Goal: Task Accomplishment & Management: Manage account settings

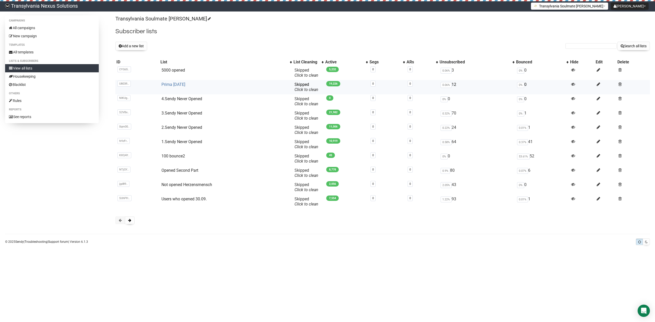
click at [185, 84] on link "Prima [DATE]" at bounding box center [173, 84] width 24 height 5
click at [195, 101] on link "4.Sendy Never Opened" at bounding box center [181, 98] width 41 height 5
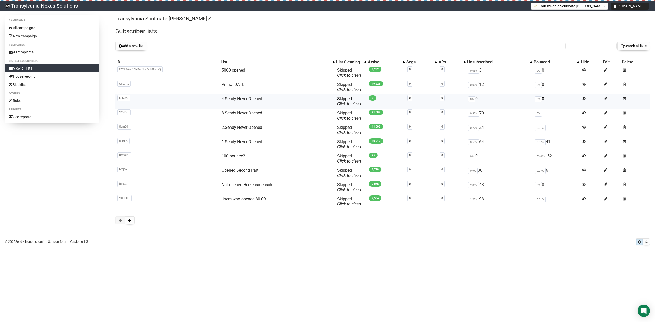
click at [622, 96] on td at bounding box center [635, 101] width 29 height 14
click at [625, 97] on span at bounding box center [624, 98] width 3 height 4
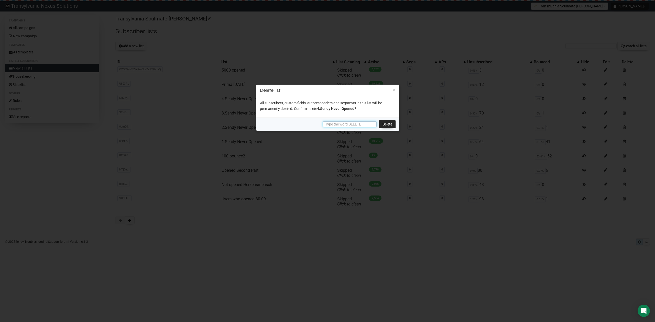
click at [335, 126] on input "text" at bounding box center [350, 125] width 54 height 6
type input "DELETE"
click at [389, 124] on link "Delete" at bounding box center [387, 124] width 16 height 8
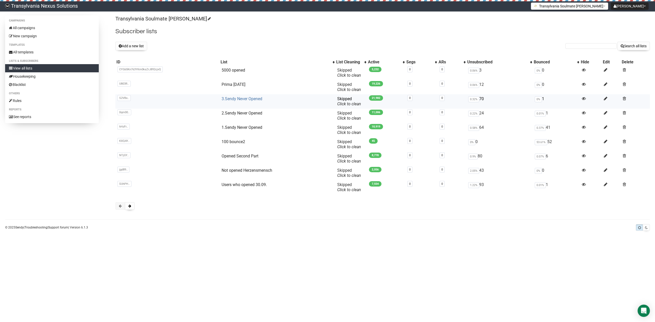
click at [241, 100] on link "3.Sendy Never Opened" at bounding box center [242, 98] width 41 height 5
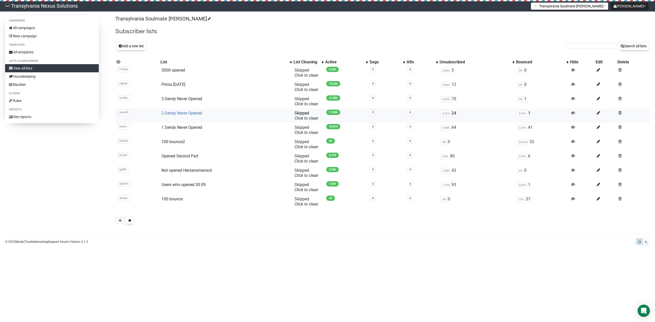
click at [189, 113] on link "2.Sendy Never Opened" at bounding box center [181, 113] width 41 height 5
click at [185, 123] on td "1.Sendy Never Opened" at bounding box center [225, 130] width 133 height 14
click at [181, 131] on td "1.Sendy Never Opened" at bounding box center [225, 130] width 133 height 14
click at [181, 128] on link "1.Sendy Never Opened" at bounding box center [181, 127] width 41 height 5
click at [176, 142] on link "100 bounce2" at bounding box center [173, 141] width 24 height 5
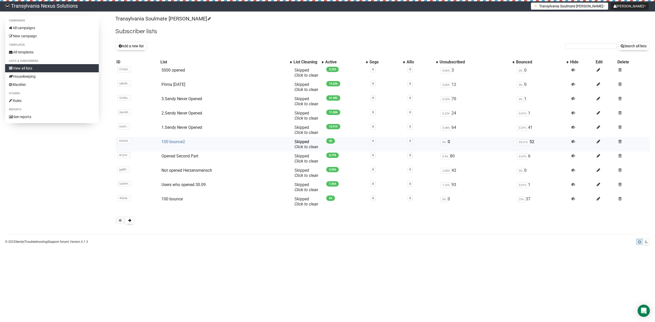
click at [175, 141] on link "100 bounce2" at bounding box center [173, 141] width 24 height 5
click at [168, 126] on link "1.Sendy Never Opened" at bounding box center [181, 127] width 41 height 5
click at [167, 143] on link "100 bounce2" at bounding box center [173, 141] width 24 height 5
click at [182, 157] on link "Opened Second Part" at bounding box center [179, 156] width 37 height 5
click at [168, 169] on link "Not opened Herzensmensch" at bounding box center [186, 170] width 51 height 5
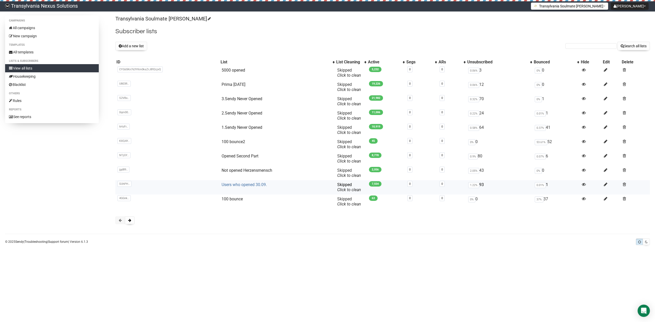
click at [227, 184] on link "Users who opened 30.09." at bounding box center [244, 184] width 45 height 5
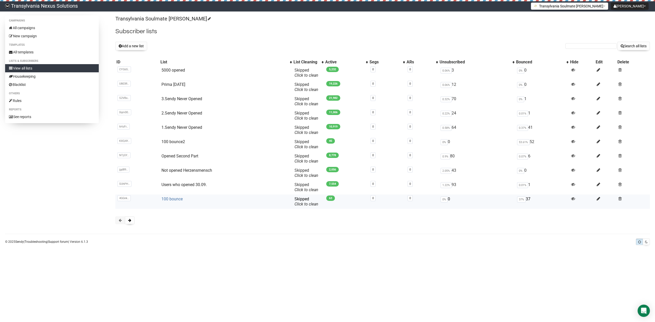
click at [173, 199] on link "100 bounce" at bounding box center [171, 199] width 21 height 5
click at [132, 220] on button at bounding box center [130, 221] width 10 height 8
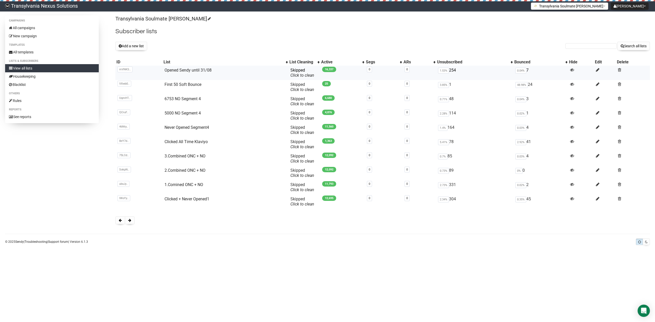
click at [184, 66] on td "Opened Sendy until 31/08" at bounding box center [226, 73] width 126 height 14
click at [184, 70] on link "Opened Sendy until 31/08" at bounding box center [188, 70] width 47 height 5
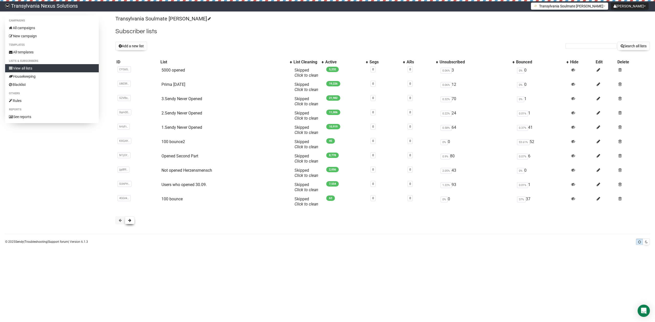
click at [128, 222] on span at bounding box center [129, 221] width 3 height 4
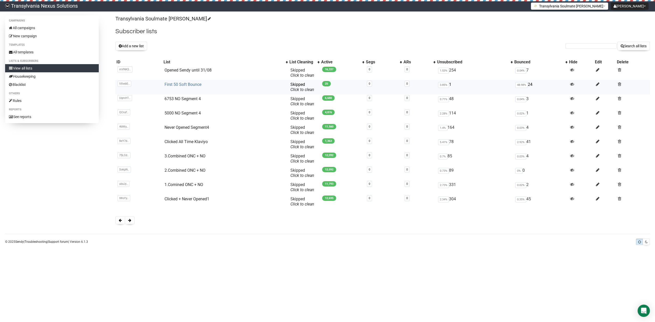
click at [179, 85] on link "First 50 Soft Bounce" at bounding box center [183, 84] width 37 height 5
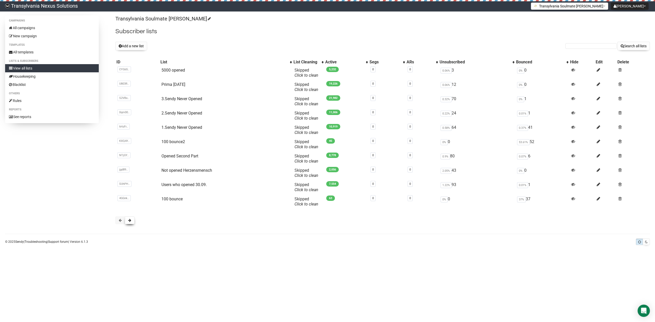
click at [132, 224] on button at bounding box center [130, 221] width 10 height 8
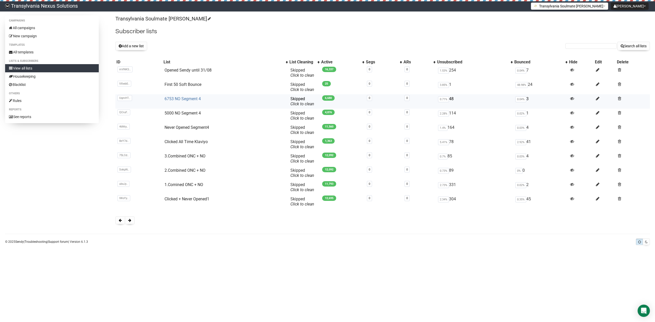
click at [172, 98] on link "6753 NO Segment 4" at bounding box center [183, 98] width 36 height 5
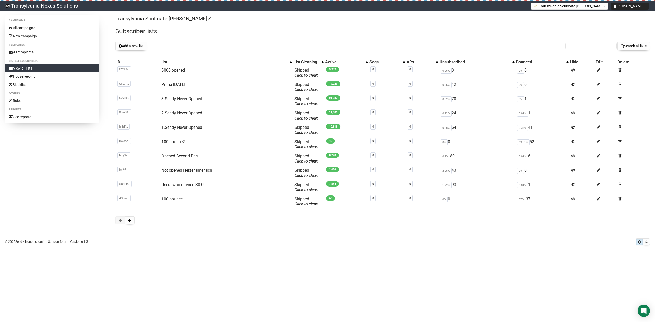
click at [170, 254] on body "Transylvania Nexus Solutions Radu Petre Tarean Settings Logout Transylvania Sou…" at bounding box center [327, 161] width 655 height 322
click at [129, 223] on button at bounding box center [130, 221] width 10 height 8
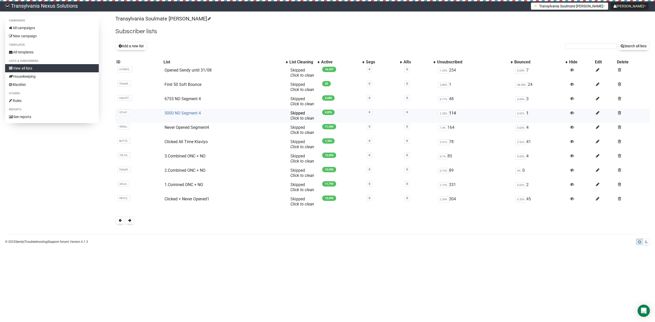
click at [171, 112] on link "5000 NO Segment 4" at bounding box center [183, 113] width 36 height 5
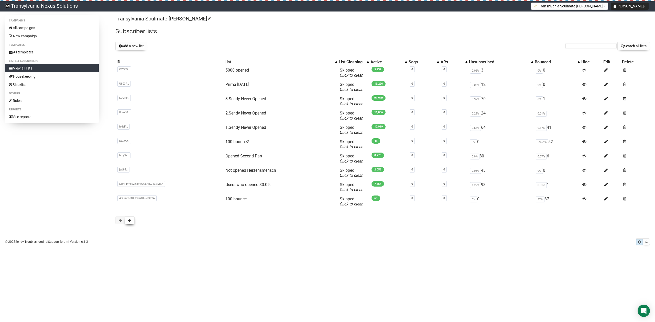
click at [130, 223] on button at bounding box center [130, 221] width 10 height 8
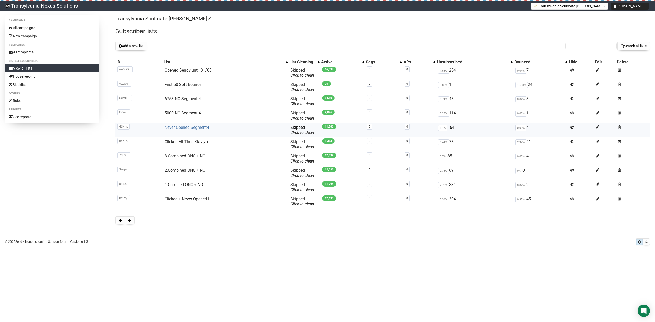
click at [187, 126] on link "Never Opened Segment4" at bounding box center [187, 127] width 45 height 5
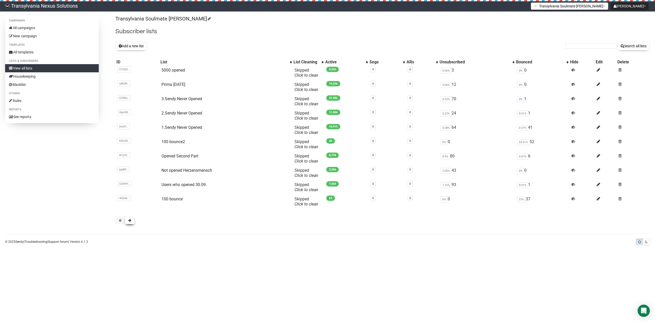
click at [126, 221] on button at bounding box center [130, 221] width 10 height 8
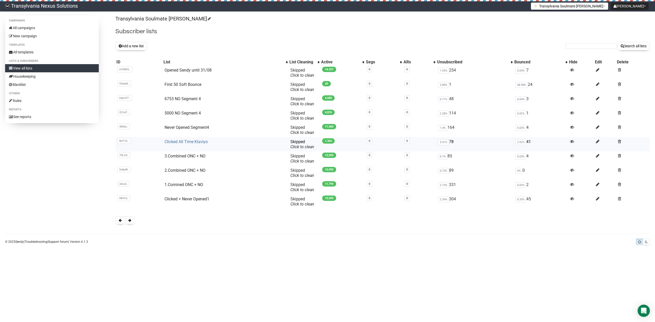
click at [178, 139] on link "Clicked All Time Klaviyo" at bounding box center [186, 141] width 43 height 5
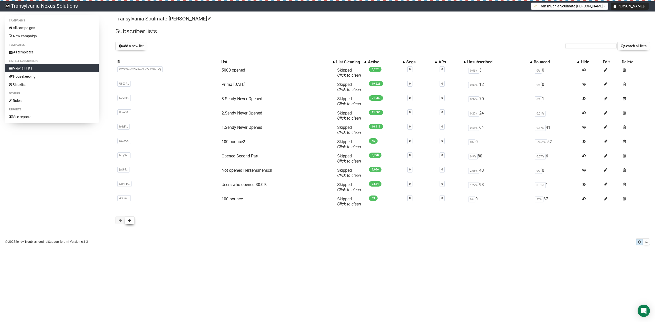
click at [133, 223] on button at bounding box center [130, 221] width 10 height 8
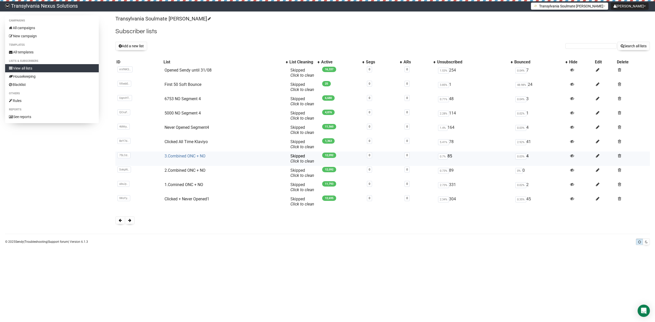
click at [188, 159] on td "3.Combined ONC + NO" at bounding box center [226, 159] width 126 height 14
click at [179, 156] on link "3.Combined ONC + NO" at bounding box center [185, 156] width 41 height 5
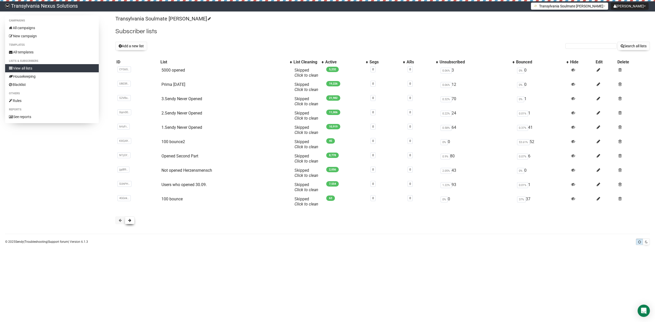
click at [127, 221] on button at bounding box center [130, 221] width 10 height 8
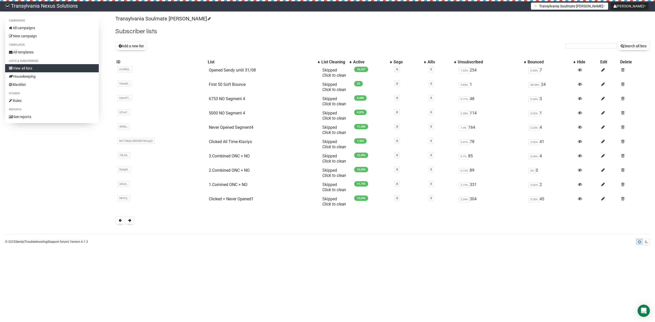
click at [176, 268] on body "Transylvania Nexus Solutions Radu Petre Tarean Settings Logout Transylvania Sou…" at bounding box center [327, 161] width 655 height 322
click at [31, 31] on link "All campaigns" at bounding box center [52, 28] width 94 height 8
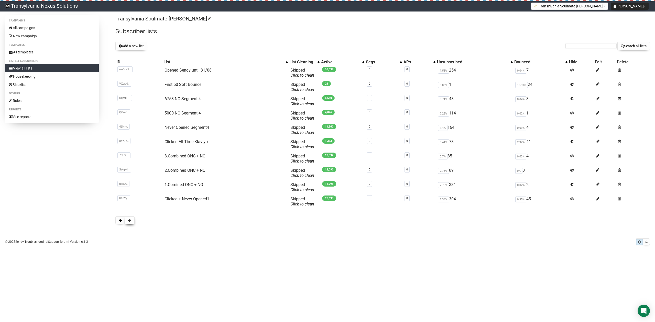
click at [132, 223] on button at bounding box center [130, 221] width 10 height 8
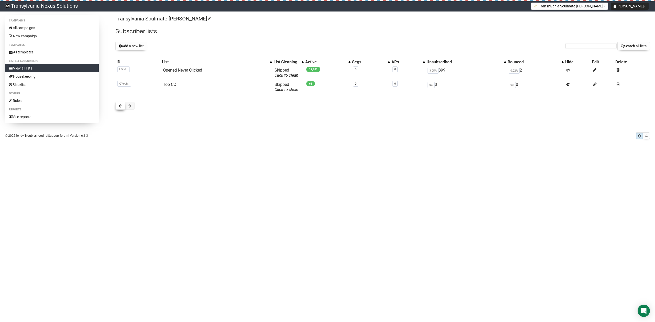
click at [118, 108] on button at bounding box center [120, 106] width 10 height 8
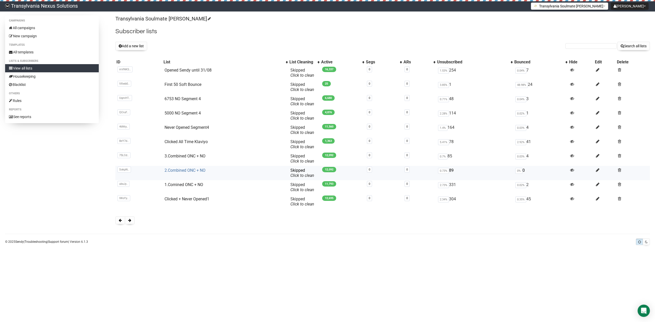
click at [178, 173] on link "2.Combined ONC + NO" at bounding box center [185, 170] width 41 height 5
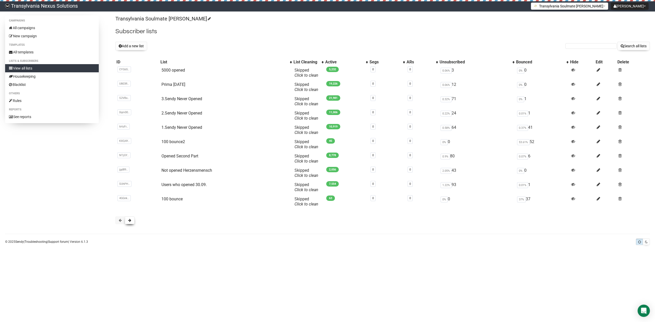
click at [130, 223] on button at bounding box center [130, 221] width 10 height 8
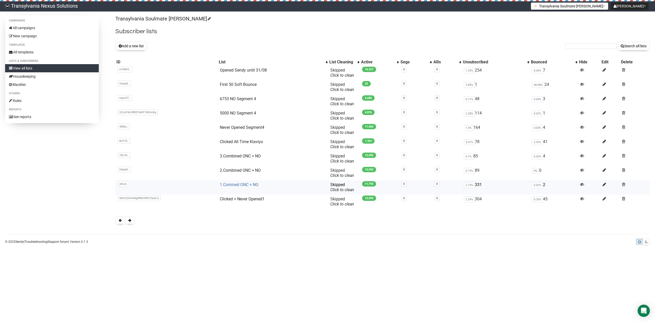
click at [234, 186] on link "1.Comined ONC + NO" at bounding box center [239, 184] width 39 height 5
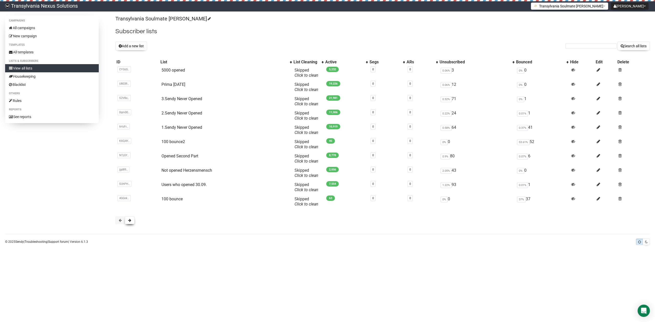
click at [132, 220] on button at bounding box center [130, 221] width 10 height 8
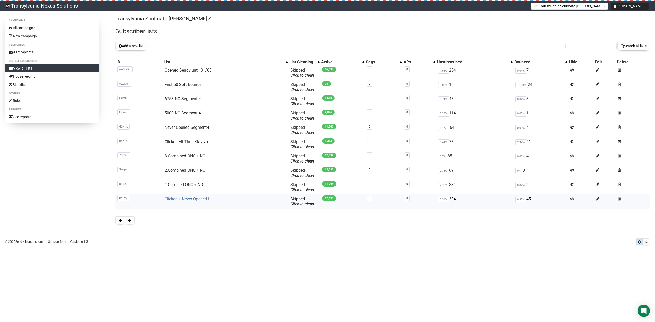
click at [189, 200] on link "Clicked + Never Opened1" at bounding box center [187, 199] width 45 height 5
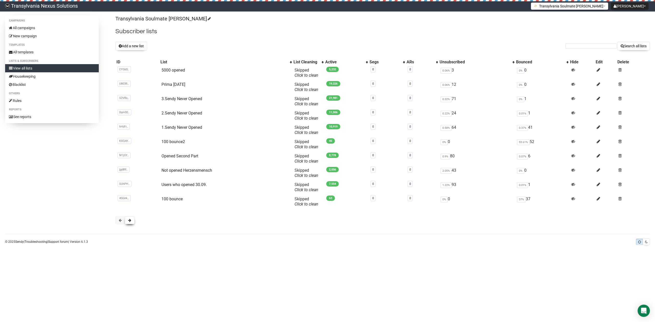
click at [132, 222] on button at bounding box center [130, 221] width 10 height 8
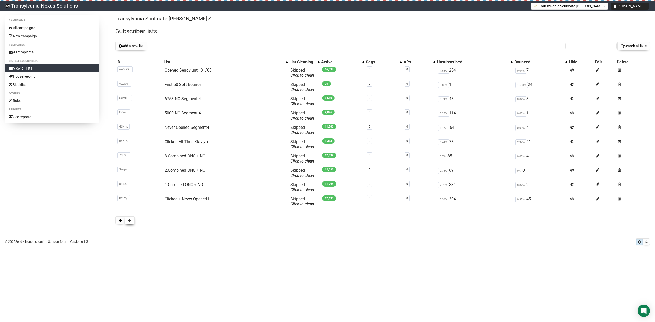
click at [127, 224] on button at bounding box center [130, 221] width 10 height 8
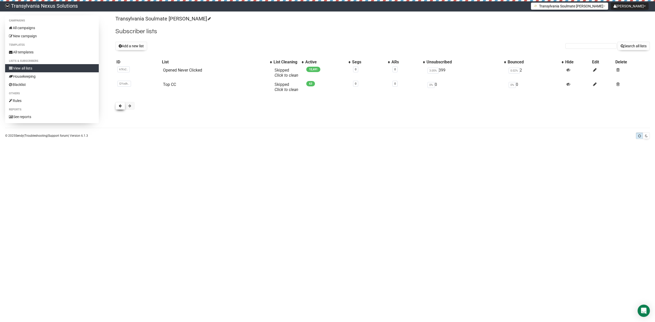
click at [118, 106] on button at bounding box center [120, 106] width 10 height 8
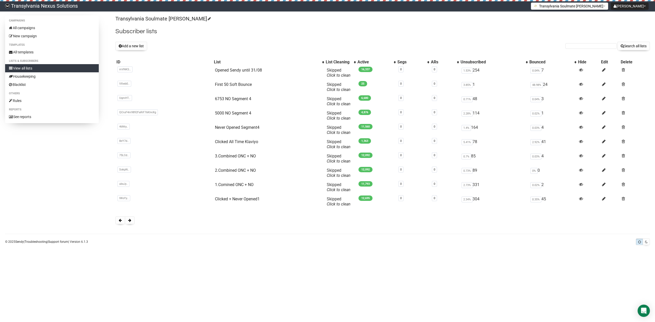
click at [164, 272] on body "Transylvania Nexus Solutions Radu Petre Tarean Settings Logout Transylvania Sou…" at bounding box center [327, 161] width 655 height 322
click at [130, 226] on div "Transylvania Soulmate Decoder Subscriber lists Add a new list Search all lists …" at bounding box center [382, 122] width 535 height 214
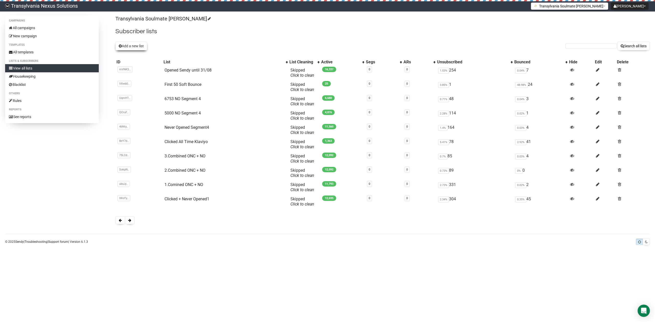
click at [128, 46] on button "Add a new list" at bounding box center [131, 46] width 32 height 9
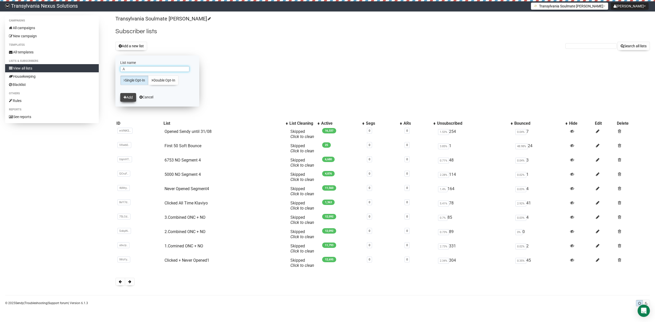
type input "A"
click at [126, 94] on button "Add" at bounding box center [128, 97] width 16 height 9
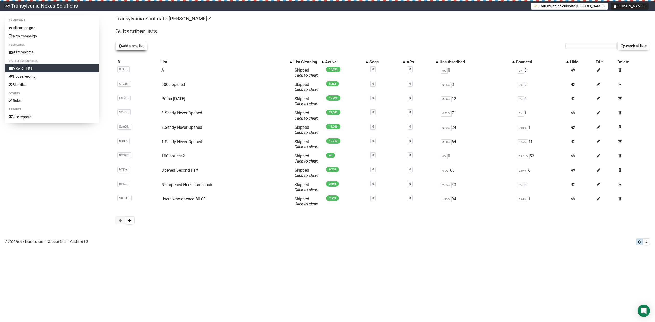
click at [124, 49] on button "Add a new list" at bounding box center [131, 46] width 32 height 9
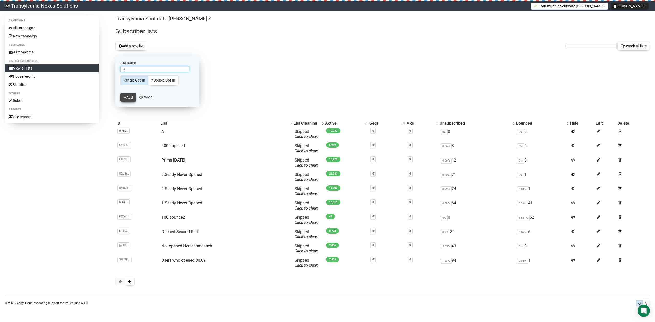
type input "B"
click at [126, 96] on button "Add" at bounding box center [128, 97] width 16 height 9
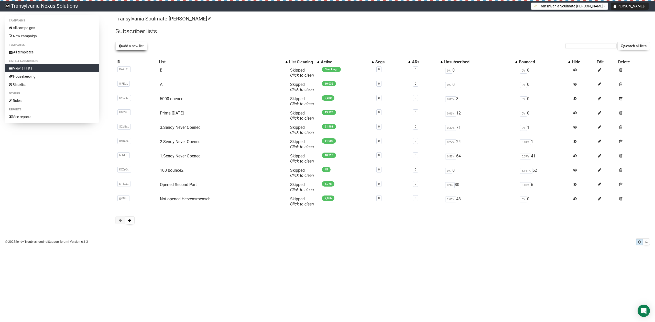
click at [127, 48] on button "Add a new list" at bounding box center [131, 46] width 32 height 9
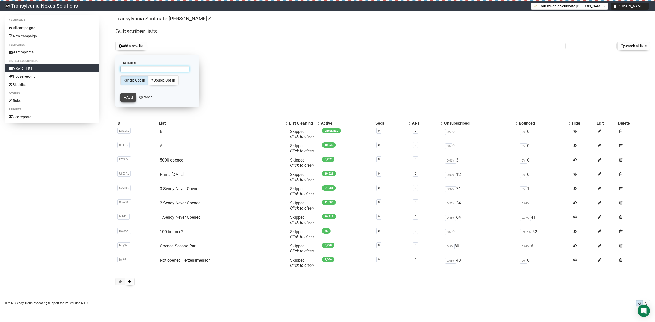
type input "C"
click at [128, 98] on button "Add" at bounding box center [128, 97] width 16 height 9
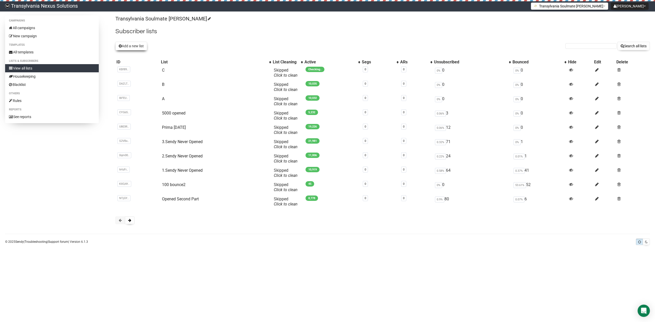
click at [128, 44] on button "Add a new list" at bounding box center [131, 46] width 32 height 9
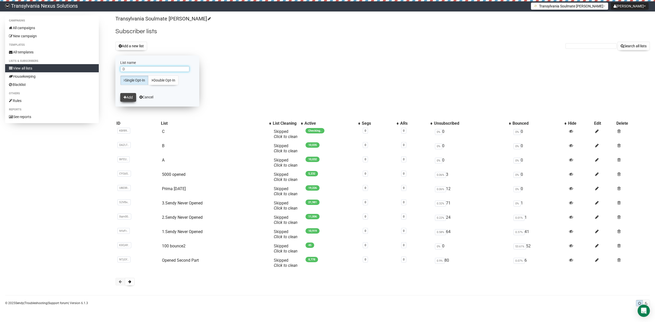
type input "D"
click at [125, 97] on icon "submit" at bounding box center [125, 98] width 3 height 4
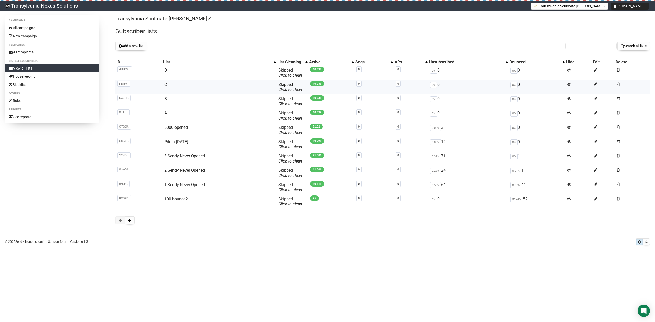
click at [172, 85] on td "C" at bounding box center [219, 87] width 114 height 14
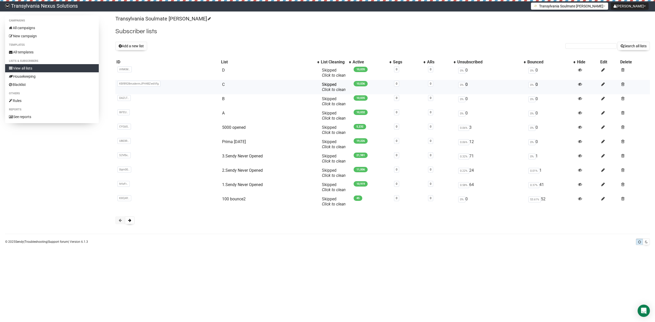
click at [125, 84] on span "KBf8928mzdermJPH48Zw6Vfg" at bounding box center [138, 84] width 43 height 6
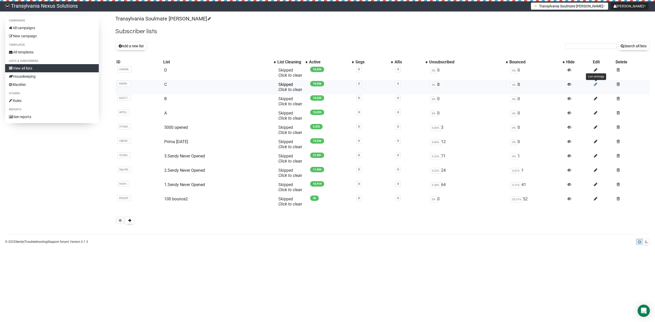
click at [597, 84] on icon at bounding box center [596, 84] width 4 height 4
click at [122, 44] on button "Add a new list" at bounding box center [131, 46] width 32 height 9
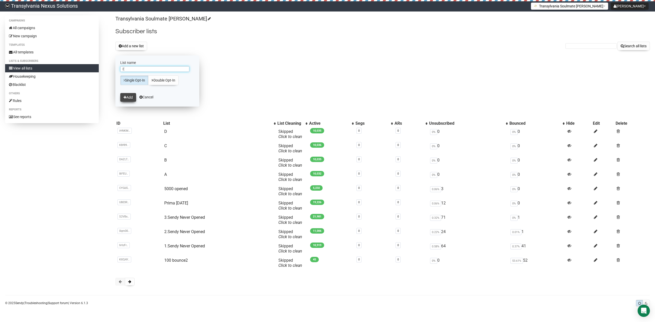
type input "E"
click at [130, 101] on button "Add" at bounding box center [128, 97] width 16 height 9
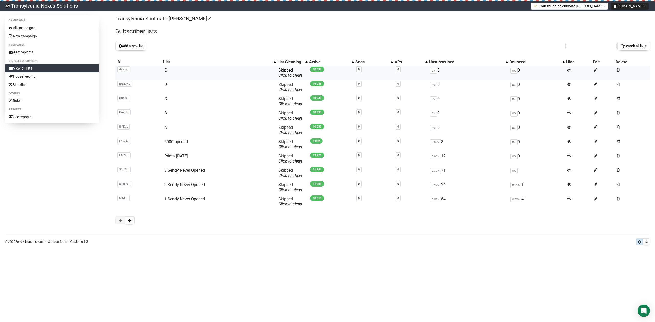
click at [319, 69] on span "10,035" at bounding box center [317, 69] width 14 height 5
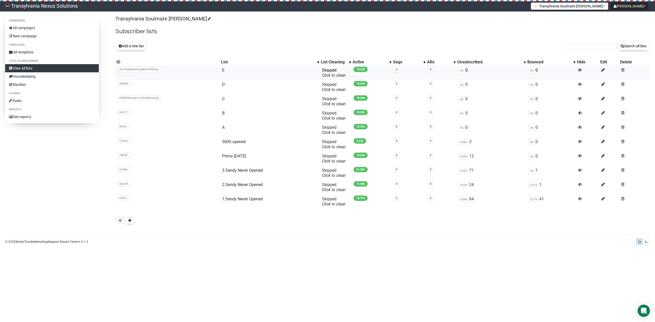
click at [122, 71] on span "4Zv763DyWvr9mgMxi4704wVg" at bounding box center [138, 70] width 42 height 6
click at [136, 44] on button "Add a new list" at bounding box center [131, 46] width 32 height 9
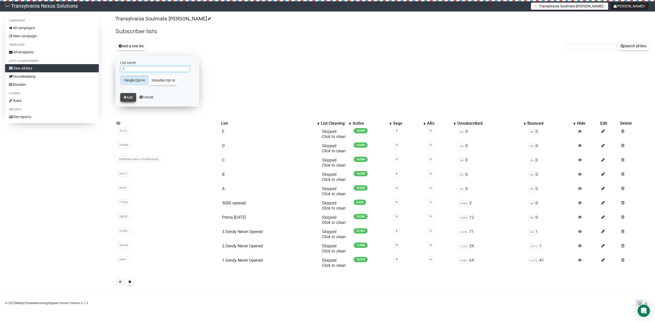
type input "F"
click at [128, 99] on button "Add" at bounding box center [128, 97] width 16 height 9
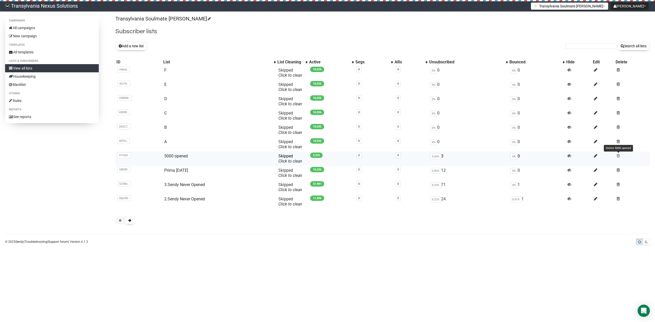
click at [619, 155] on span at bounding box center [618, 156] width 3 height 4
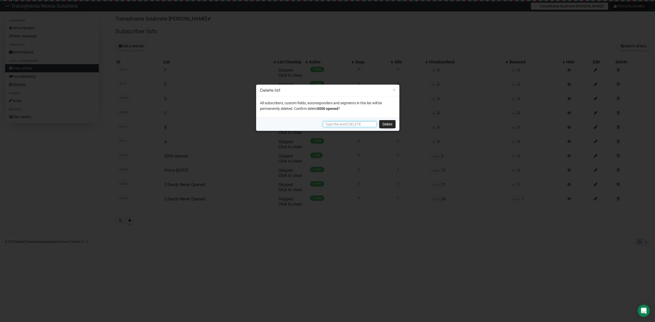
click at [333, 123] on input "text" at bounding box center [350, 125] width 54 height 6
drag, startPoint x: 335, startPoint y: 126, endPoint x: 322, endPoint y: 128, distance: 12.9
click at [322, 127] on div "DELETE Delete" at bounding box center [327, 124] width 143 height 13
type input "DELETE"
click at [388, 123] on link "Delete" at bounding box center [387, 124] width 16 height 8
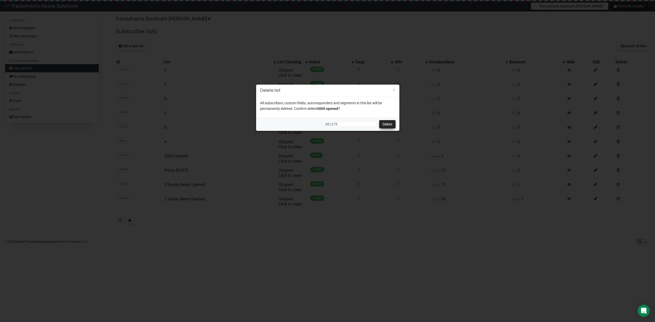
click at [383, 123] on link "Delete" at bounding box center [387, 124] width 16 height 8
click at [390, 124] on link "Delete" at bounding box center [387, 124] width 16 height 8
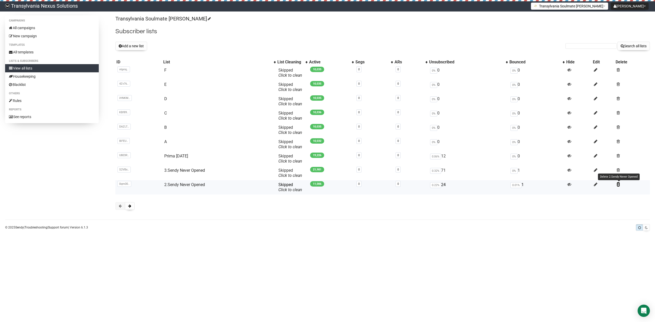
click at [619, 182] on td "Delete 2.Sendy Never Opened" at bounding box center [632, 187] width 35 height 14
click at [618, 185] on span at bounding box center [618, 184] width 3 height 4
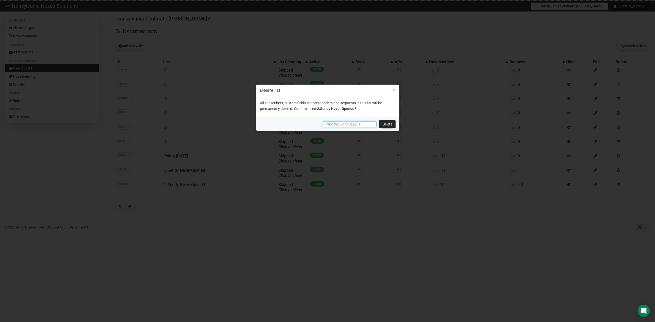
click at [350, 123] on input "text" at bounding box center [350, 125] width 54 height 6
paste input "DELETE"
type input "DELETE"
click at [389, 124] on link "Delete" at bounding box center [387, 124] width 16 height 8
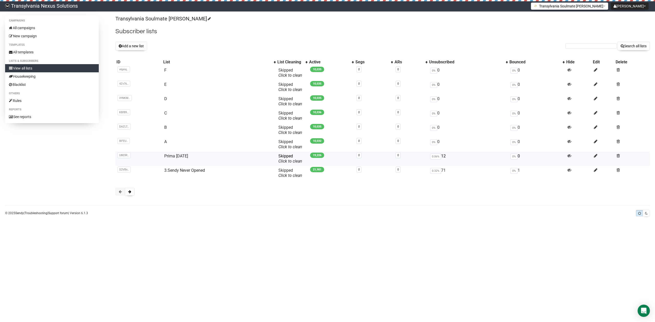
click at [618, 153] on td at bounding box center [632, 159] width 35 height 14
click at [618, 156] on span at bounding box center [618, 156] width 3 height 4
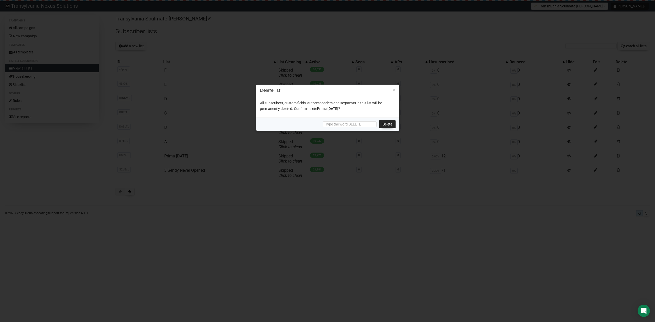
click at [353, 120] on div "Delete" at bounding box center [327, 124] width 143 height 13
click at [346, 125] on input "text" at bounding box center [350, 125] width 54 height 6
paste input "DELETE"
type input "DELETE"
click at [389, 126] on link "Delete" at bounding box center [387, 124] width 16 height 8
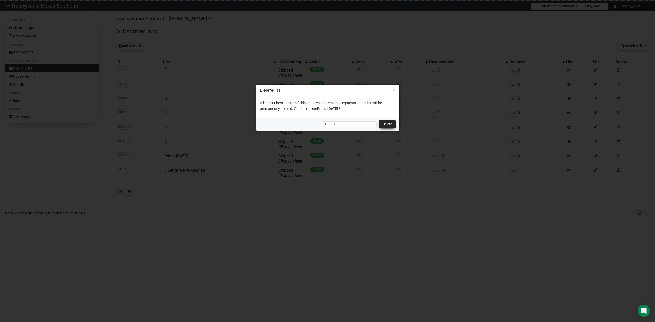
click at [387, 122] on link "Delete" at bounding box center [387, 124] width 16 height 8
click at [391, 125] on link "Delete" at bounding box center [387, 124] width 16 height 8
click at [391, 124] on link "Delete" at bounding box center [387, 124] width 16 height 8
click at [386, 124] on link "Delete" at bounding box center [387, 124] width 16 height 8
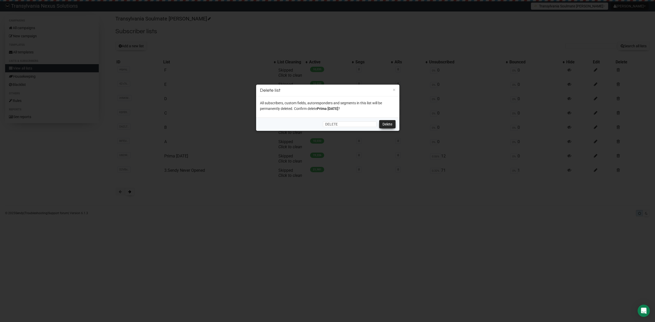
click at [386, 124] on link "Delete" at bounding box center [387, 124] width 16 height 8
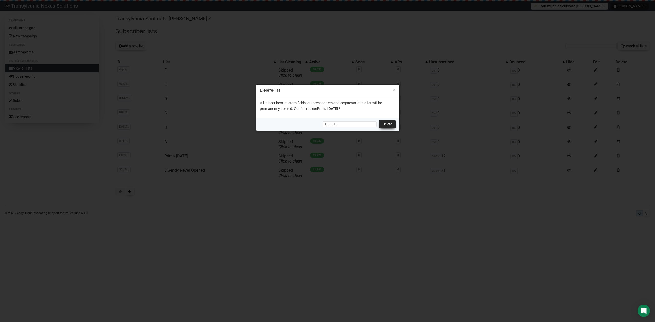
click at [386, 124] on div at bounding box center [327, 161] width 655 height 322
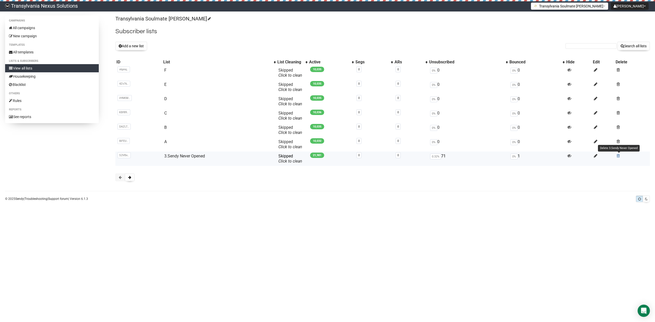
click at [620, 156] on span at bounding box center [618, 156] width 3 height 4
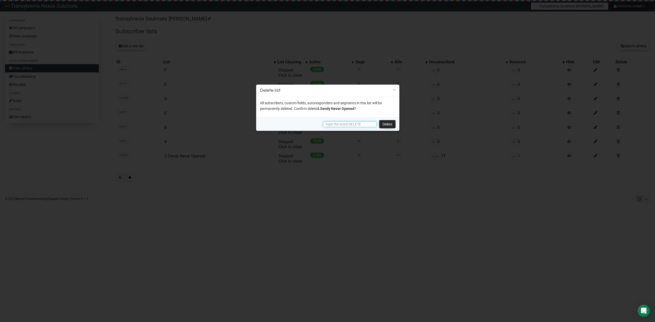
click at [329, 125] on input "text" at bounding box center [350, 125] width 54 height 6
paste input "DELETE"
type input "DELETE"
click at [390, 123] on link "Delete" at bounding box center [387, 124] width 16 height 8
click at [386, 124] on link "Delete" at bounding box center [387, 124] width 16 height 8
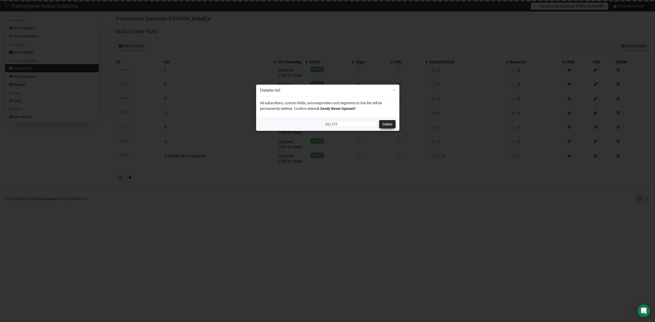
click at [386, 124] on link "Delete" at bounding box center [387, 124] width 16 height 8
click at [386, 126] on link "Delete" at bounding box center [387, 124] width 16 height 8
drag, startPoint x: 386, startPoint y: 126, endPoint x: 387, endPoint y: 120, distance: 6.3
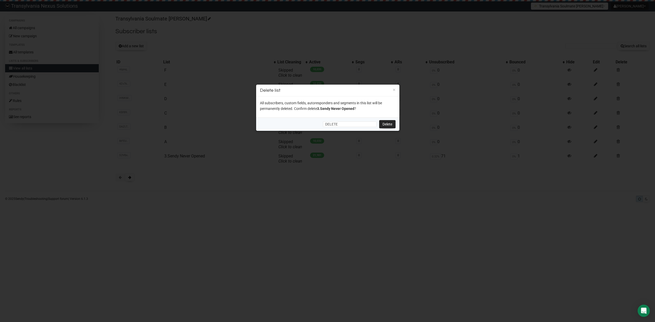
click at [387, 121] on link "Delete" at bounding box center [387, 124] width 16 height 8
click at [388, 124] on link "Delete" at bounding box center [387, 124] width 16 height 8
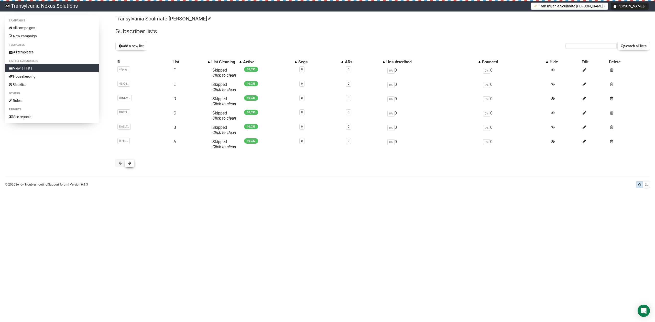
click at [133, 163] on button at bounding box center [130, 163] width 10 height 8
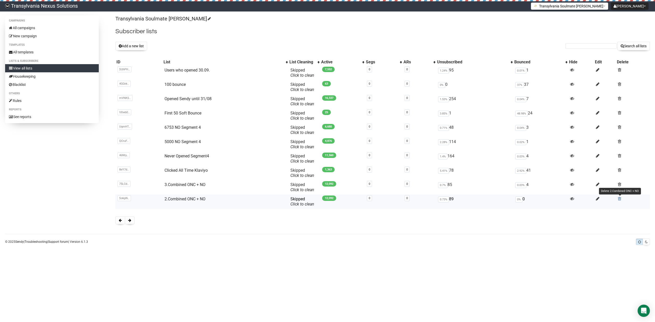
click at [619, 199] on span at bounding box center [619, 199] width 3 height 4
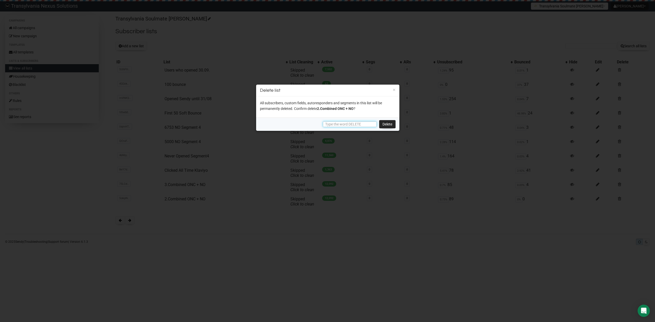
click at [338, 124] on input "text" at bounding box center [350, 125] width 54 height 6
type input "D"
paste input "DELETE"
type input "DELETE"
click at [388, 124] on link "Delete" at bounding box center [387, 124] width 16 height 8
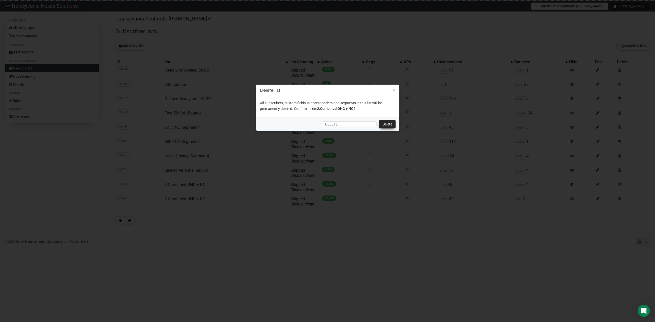
click at [390, 124] on link "Delete" at bounding box center [387, 124] width 16 height 8
click at [388, 126] on link "Delete" at bounding box center [387, 124] width 16 height 8
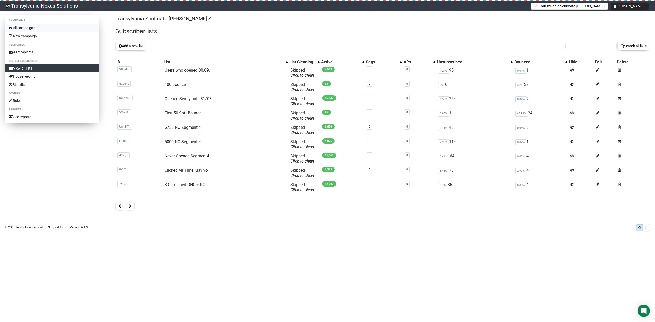
click at [28, 27] on link "All campaigns" at bounding box center [52, 28] width 94 height 8
